Goal: Task Accomplishment & Management: Use online tool/utility

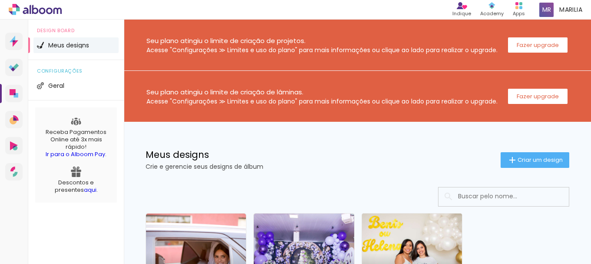
click at [425, 240] on link "Criado em [DATE]" at bounding box center [412, 262] width 100 height 98
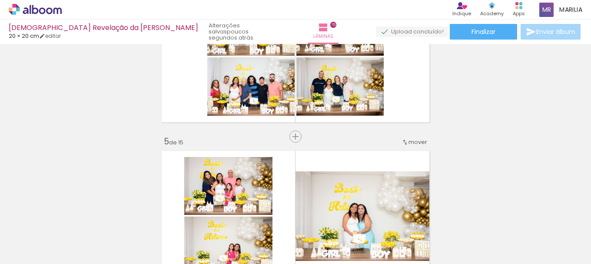
scroll to position [552, 0]
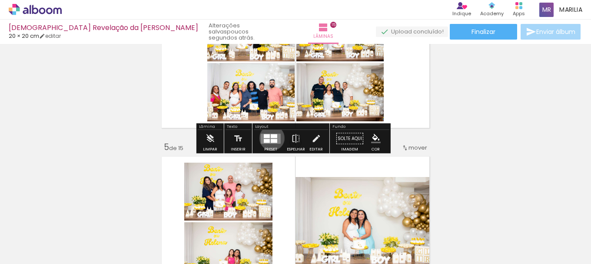
click at [270, 138] on quentale-layouter at bounding box center [271, 138] width 20 height 10
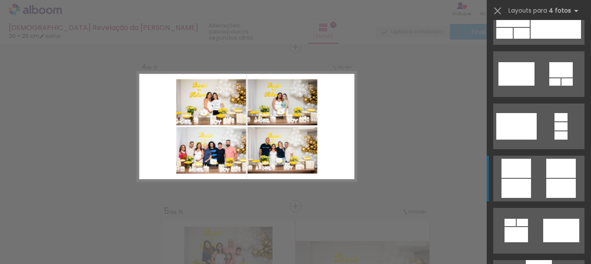
scroll to position [2567, 0]
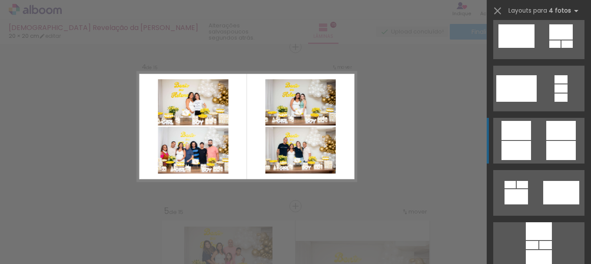
click at [559, 142] on div at bounding box center [561, 150] width 30 height 19
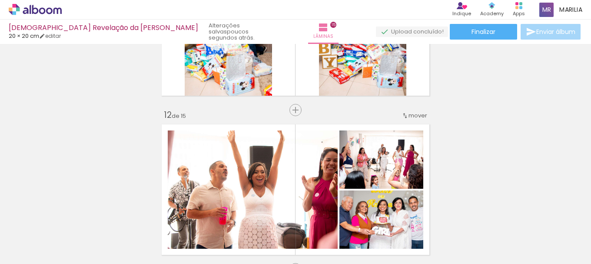
scroll to position [1770, 0]
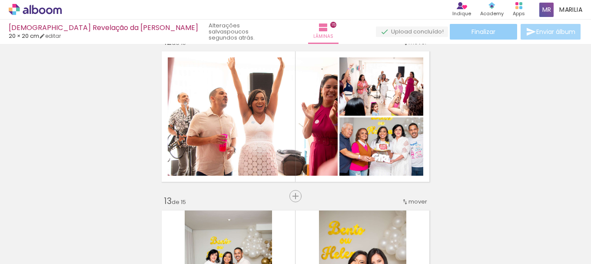
click at [491, 30] on span "Finalizar" at bounding box center [483, 32] width 24 height 6
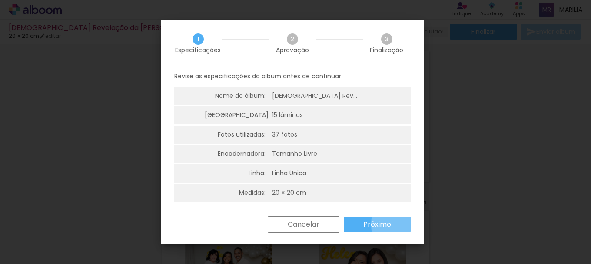
click at [394, 224] on paper-button "Próximo" at bounding box center [377, 224] width 67 height 16
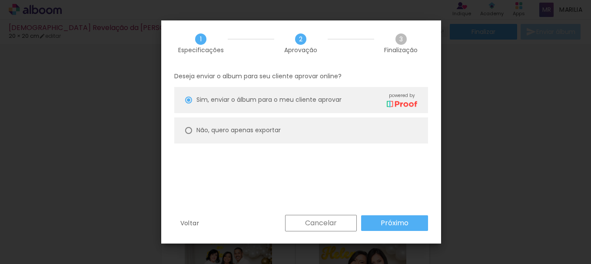
drag, startPoint x: 252, startPoint y: 130, endPoint x: 311, endPoint y: 169, distance: 69.6
click at [0, 0] on slot "Não, quero apenas exportar" at bounding box center [0, 0] width 0 height 0
type paper-radio-button "on"
click at [0, 0] on slot "Próximo" at bounding box center [0, 0] width 0 height 0
type input "Alta, 300 DPI"
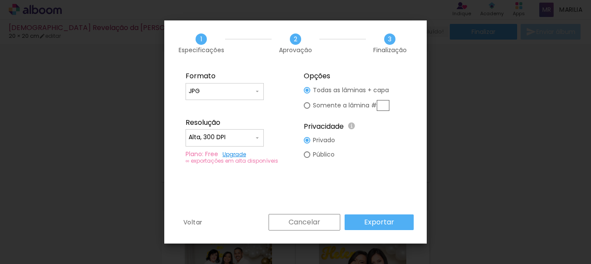
click at [0, 0] on slot "Exportar" at bounding box center [0, 0] width 0 height 0
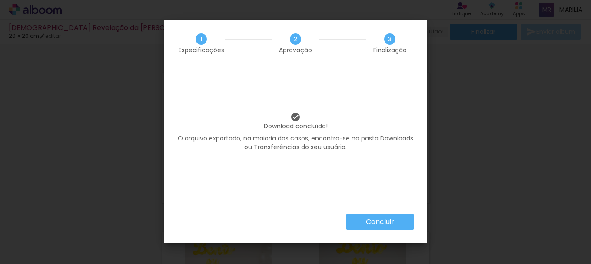
scroll to position [0, 239]
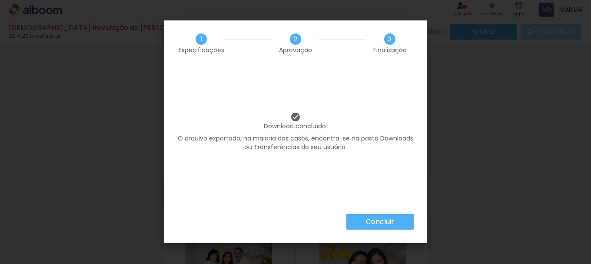
drag, startPoint x: 381, startPoint y: 219, endPoint x: 387, endPoint y: 220, distance: 5.7
click at [0, 0] on slot "Concluir" at bounding box center [0, 0] width 0 height 0
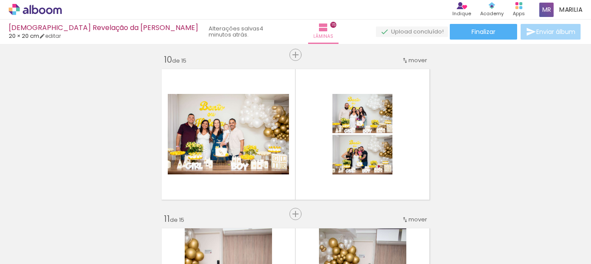
scroll to position [1445, 0]
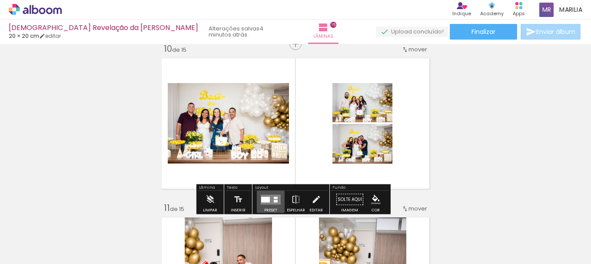
drag, startPoint x: 270, startPoint y: 198, endPoint x: 450, endPoint y: 138, distance: 189.3
click at [273, 195] on quentale-layouter at bounding box center [271, 199] width 20 height 10
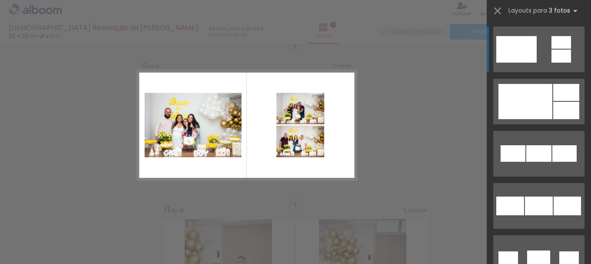
scroll to position [1442, 0]
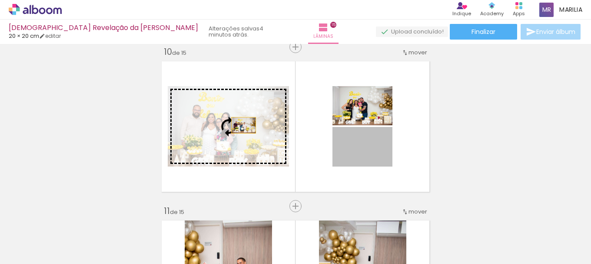
drag, startPoint x: 375, startPoint y: 160, endPoint x: 240, endPoint y: 125, distance: 139.1
click at [0, 0] on slot at bounding box center [0, 0] width 0 height 0
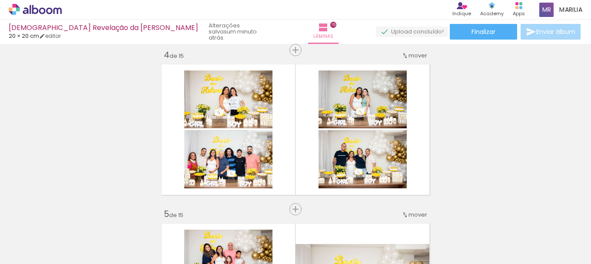
scroll to position [480, 0]
